Goal: Information Seeking & Learning: Learn about a topic

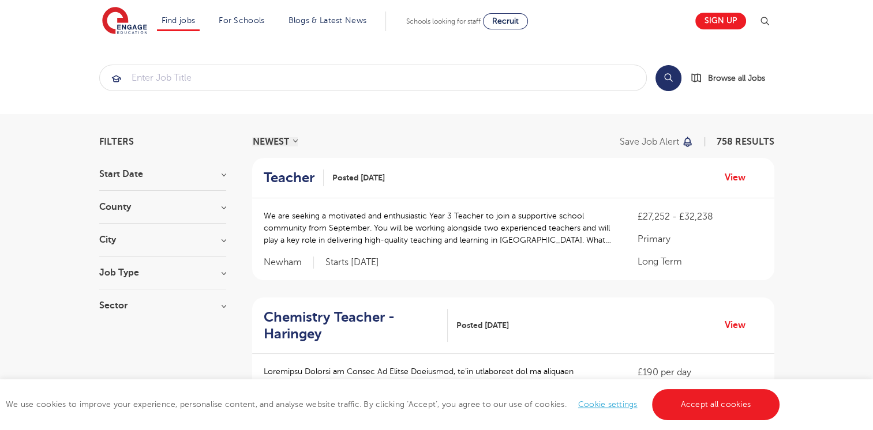
click at [182, 269] on h3 "Job Type" at bounding box center [162, 272] width 127 height 9
click at [117, 295] on label "Long Term 45" at bounding box center [148, 296] width 63 height 15
click at [117, 295] on input "Long Term 45" at bounding box center [120, 294] width 7 height 7
checkbox input "true"
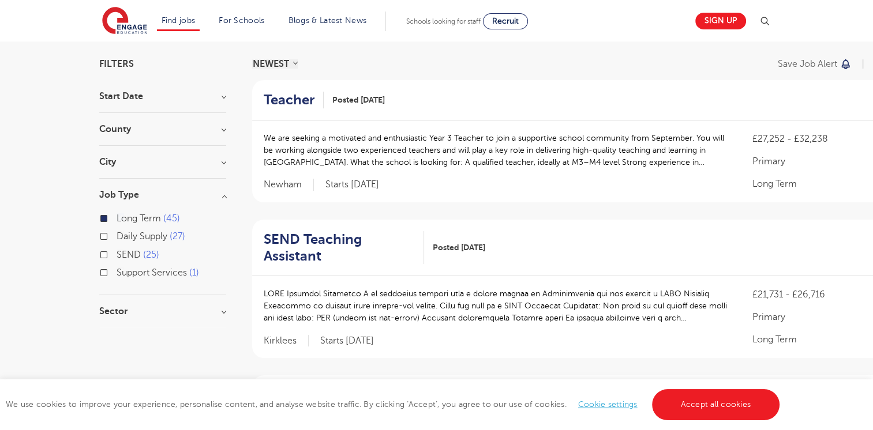
scroll to position [76, 0]
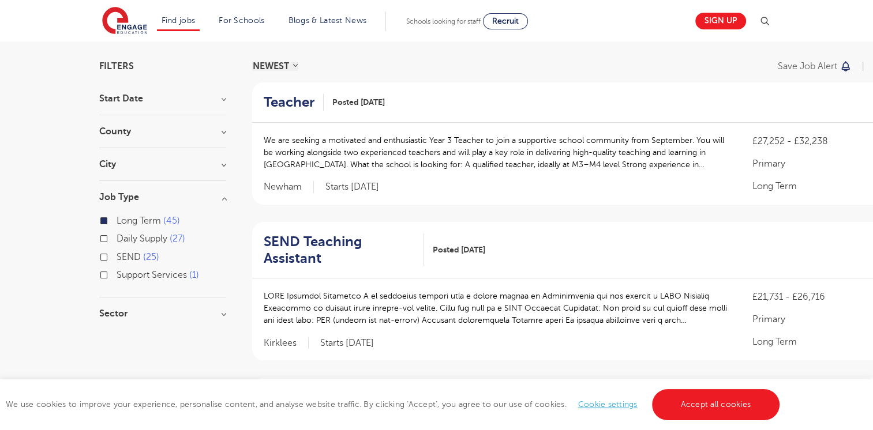
click at [223, 313] on h3 "Sector" at bounding box center [162, 313] width 127 height 9
drag, startPoint x: 223, startPoint y: 313, endPoint x: 163, endPoint y: 341, distance: 66.6
click at [163, 341] on div "Sector Primary 33 Secondary 11 All Through 1 Show more" at bounding box center [162, 360] width 127 height 102
drag, startPoint x: 163, startPoint y: 341, endPoint x: 103, endPoint y: 335, distance: 59.7
click at [117, 335] on label "Primary 33" at bounding box center [142, 337] width 51 height 15
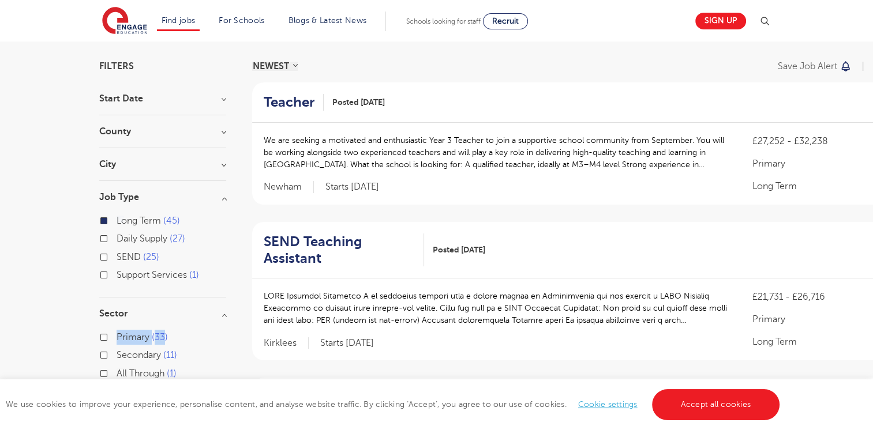
click at [117, 335] on input "Primary 33" at bounding box center [120, 335] width 7 height 7
checkbox input "true"
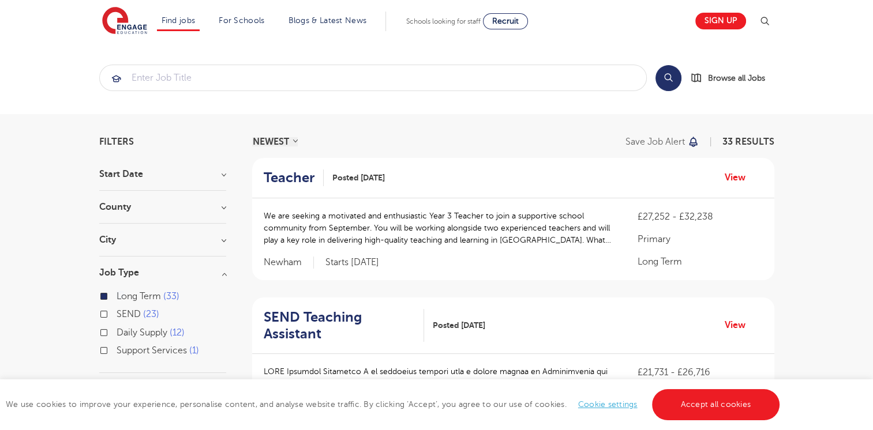
click at [191, 232] on section "Start Date September 31 [DATE] [DATE] Show more County [GEOGRAPHIC_DATA] 11 [GE…" at bounding box center [162, 328] width 127 height 317
click at [215, 242] on h3 "City" at bounding box center [162, 239] width 127 height 9
click at [131, 352] on button "Show more" at bounding box center [123, 353] width 49 height 10
